Goal: Task Accomplishment & Management: Complete application form

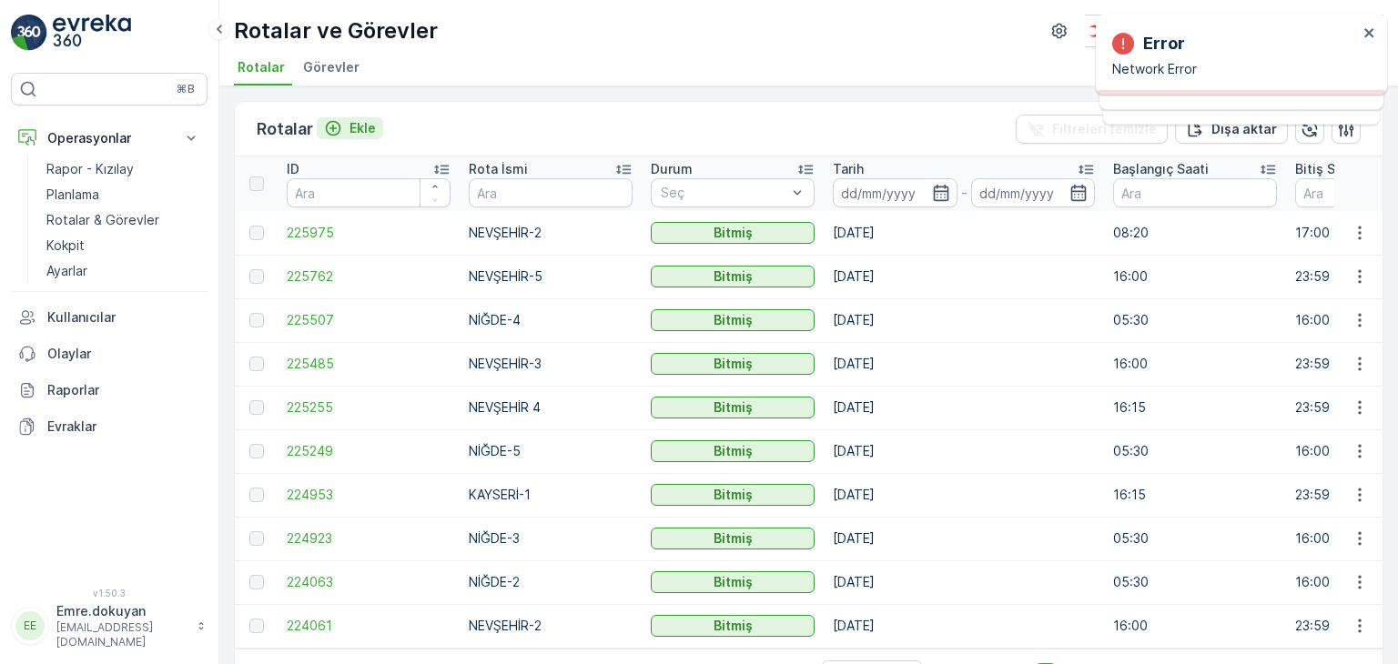
click at [358, 125] on p "Ekle" at bounding box center [362, 128] width 26 height 18
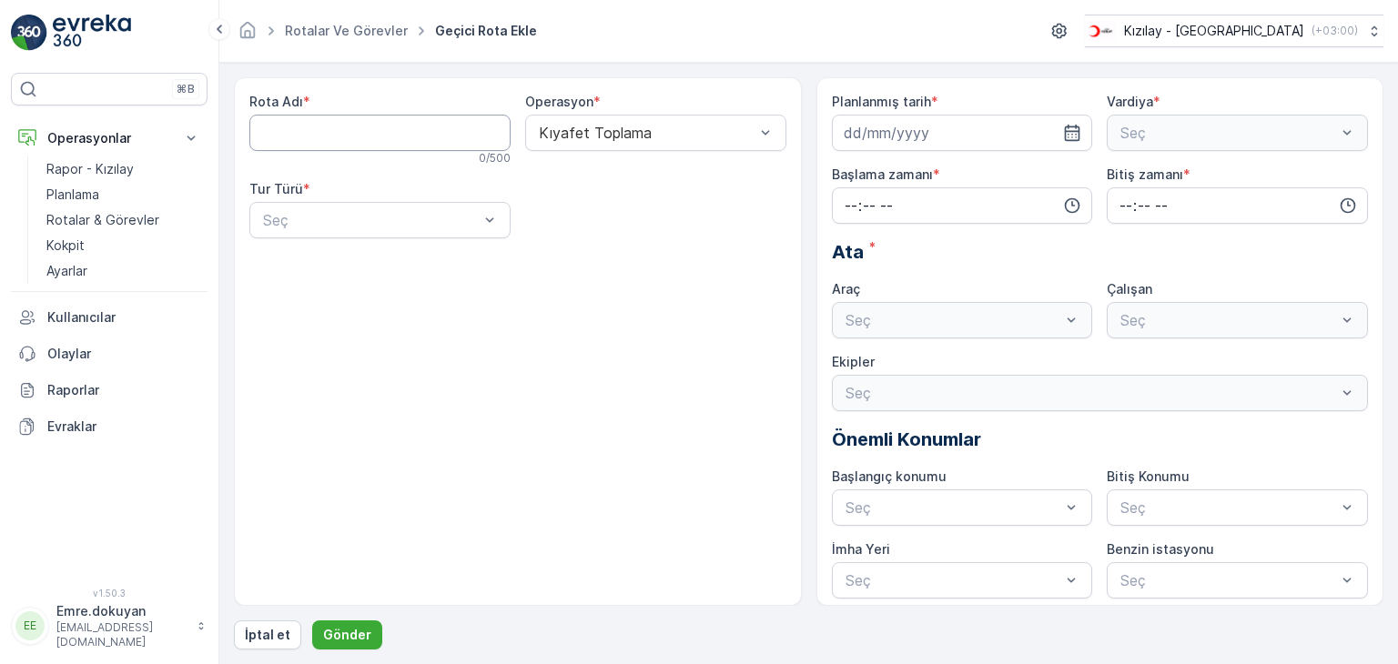
click at [328, 127] on Adı "Rota Adı" at bounding box center [379, 133] width 261 height 36
type Adı "NİĞDE-1"
click at [349, 270] on div "Statik" at bounding box center [379, 265] width 239 height 16
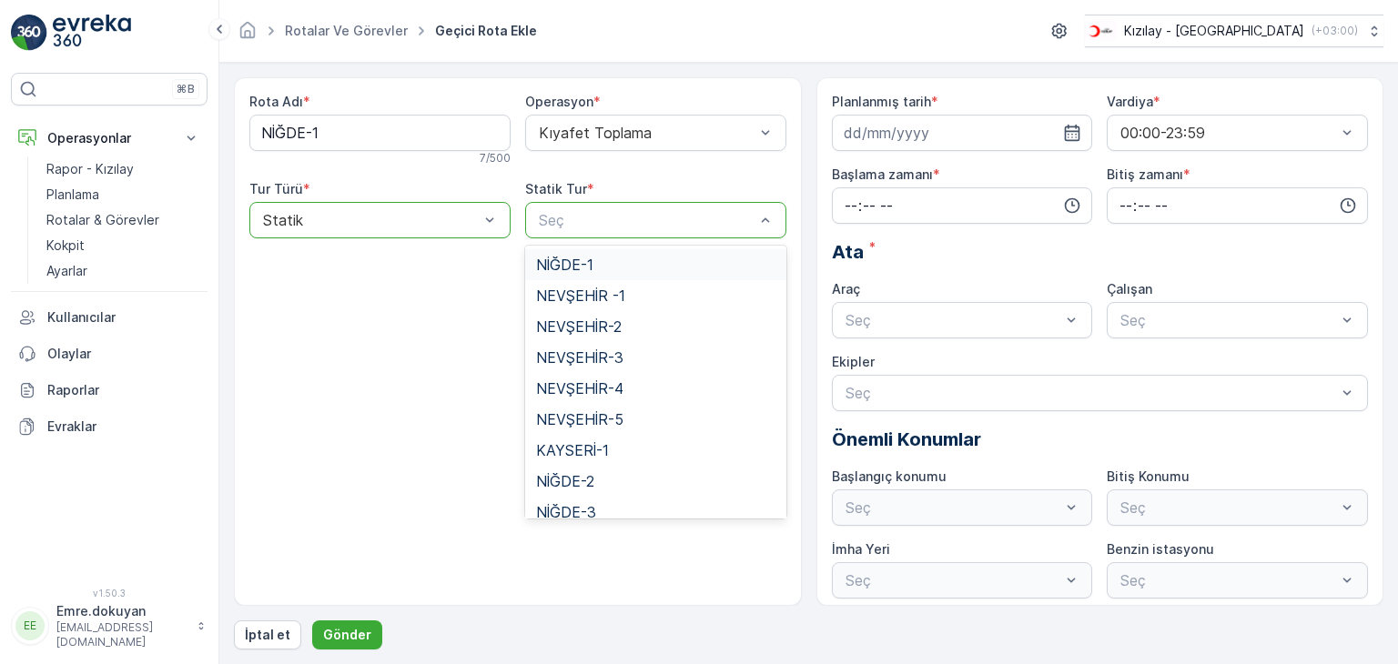
drag, startPoint x: 578, startPoint y: 267, endPoint x: 601, endPoint y: 257, distance: 24.9
click at [578, 266] on span "NİĞDE-1" at bounding box center [564, 265] width 57 height 16
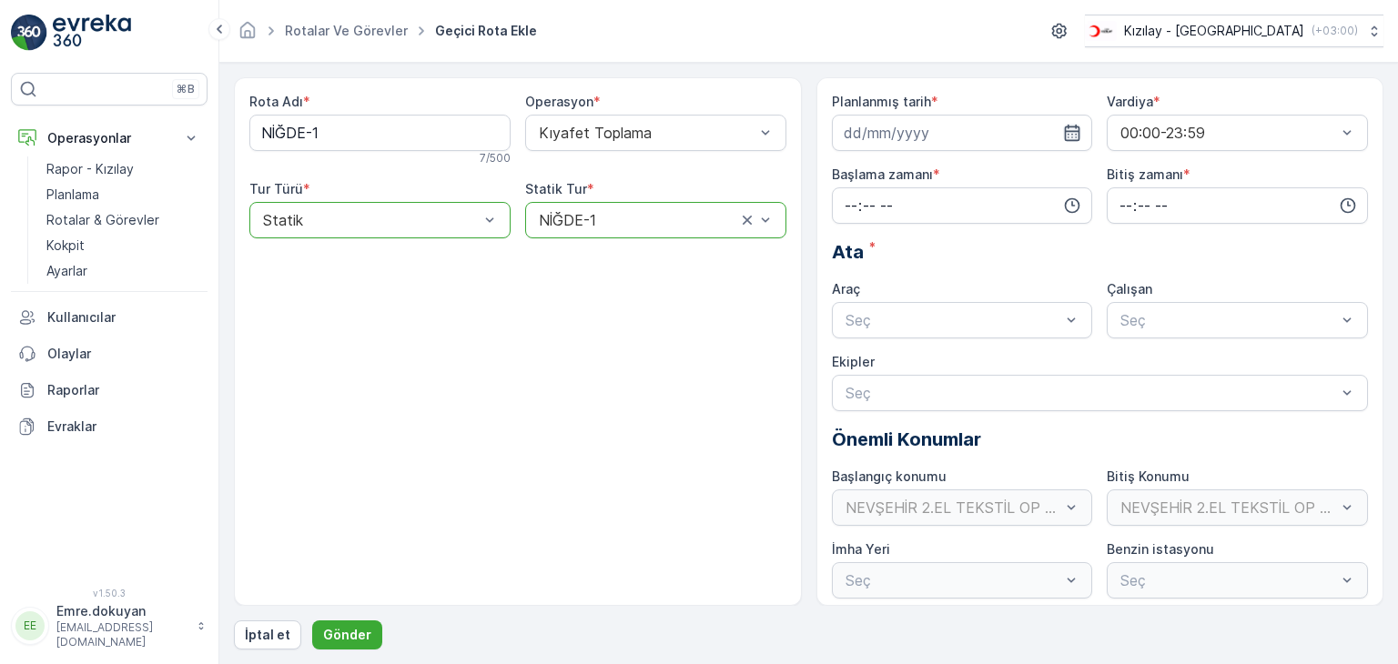
click at [1065, 133] on icon "button" at bounding box center [1072, 133] width 18 height 18
click at [866, 353] on div "22" at bounding box center [862, 356] width 29 height 29
type input "[DATE]"
click at [846, 202] on input "time" at bounding box center [962, 205] width 261 height 36
click at [853, 366] on span "05" at bounding box center [851, 368] width 16 height 18
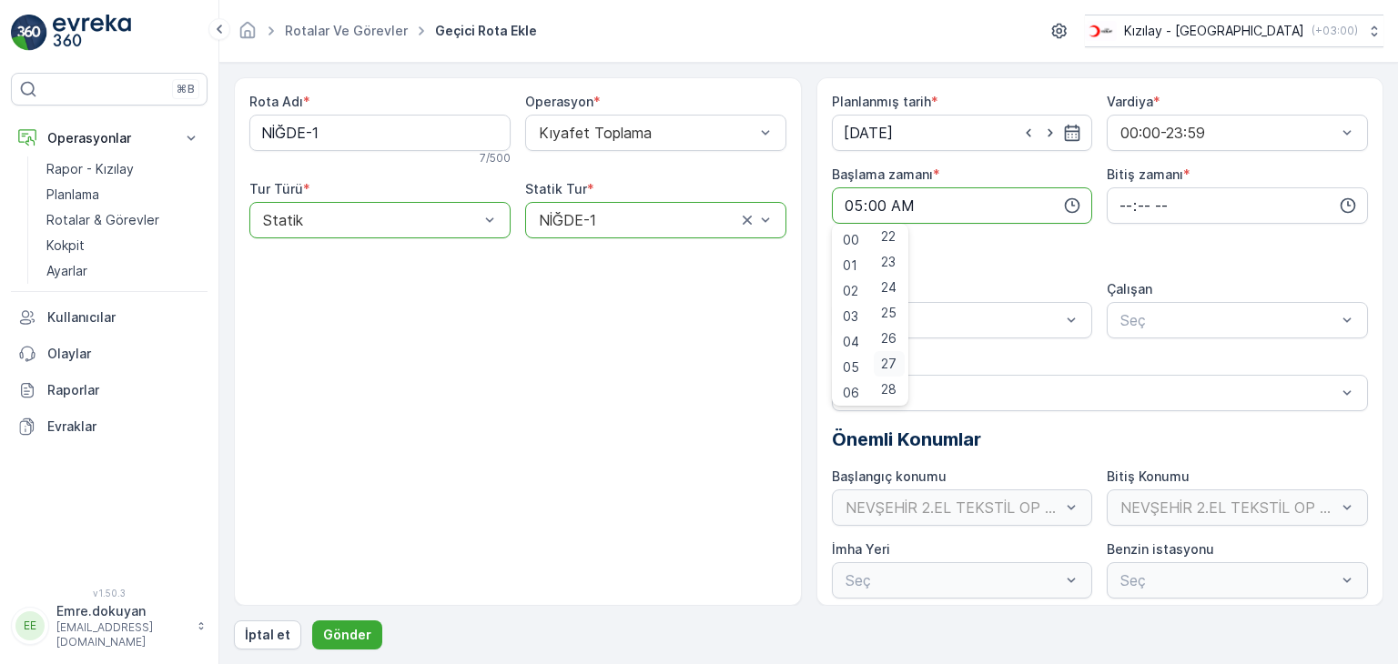
scroll to position [655, 0]
click at [890, 349] on span "30" at bounding box center [888, 349] width 15 height 18
type input "05:30"
click at [1118, 203] on input "time" at bounding box center [1237, 205] width 261 height 36
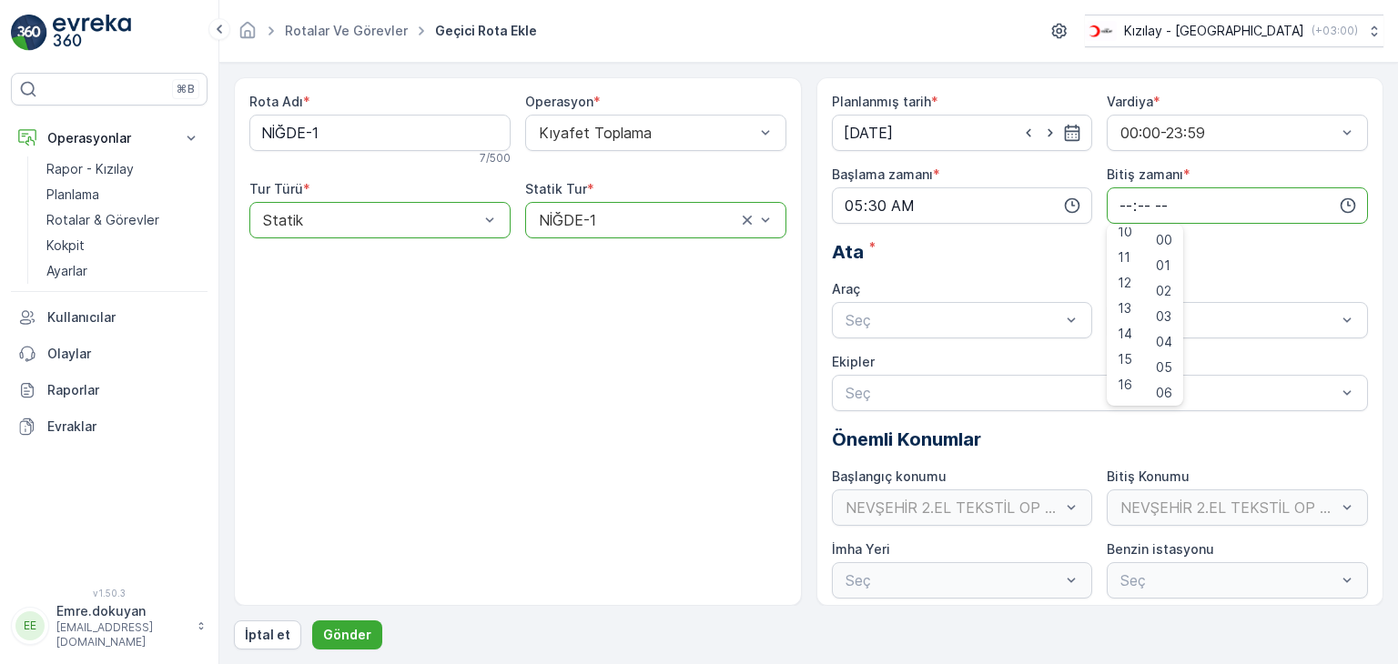
scroll to position [273, 0]
click at [1124, 370] on span "16" at bounding box center [1125, 375] width 15 height 18
type input "16:00"
click at [1170, 240] on span "00" at bounding box center [1164, 240] width 16 height 18
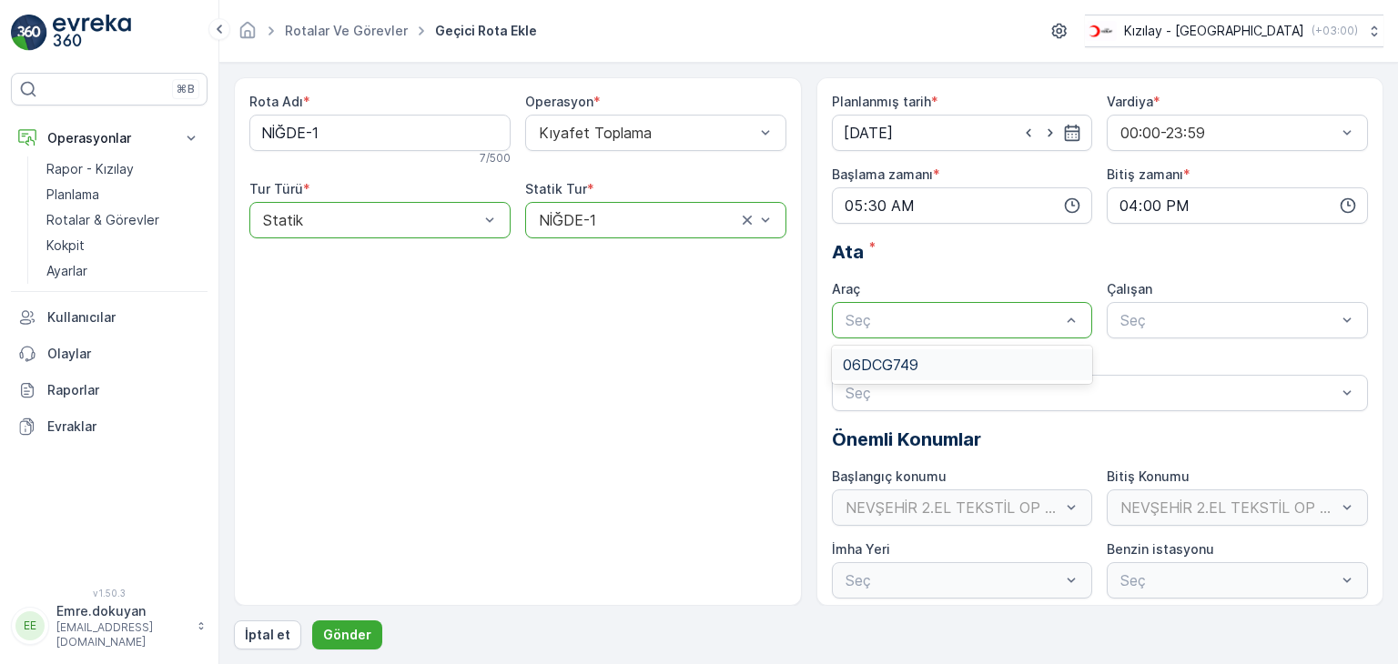
click at [906, 361] on span "06DCG749" at bounding box center [881, 365] width 76 height 16
click at [1160, 361] on div "FORD" at bounding box center [1237, 365] width 239 height 16
click at [342, 631] on p "Gönder" at bounding box center [347, 635] width 48 height 18
